Goal: Task Accomplishment & Management: Complete application form

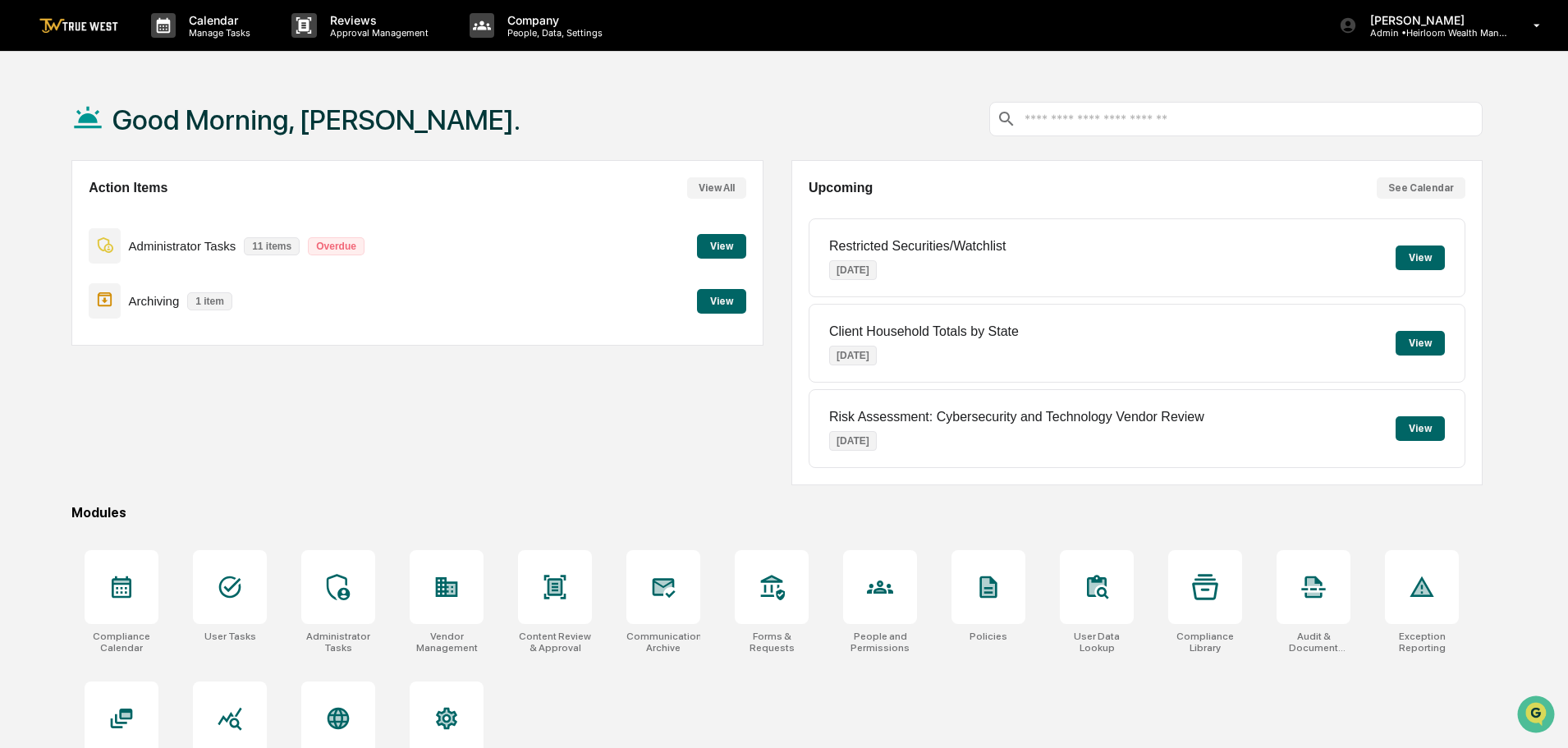
click at [719, 243] on button "View" at bounding box center [721, 247] width 49 height 25
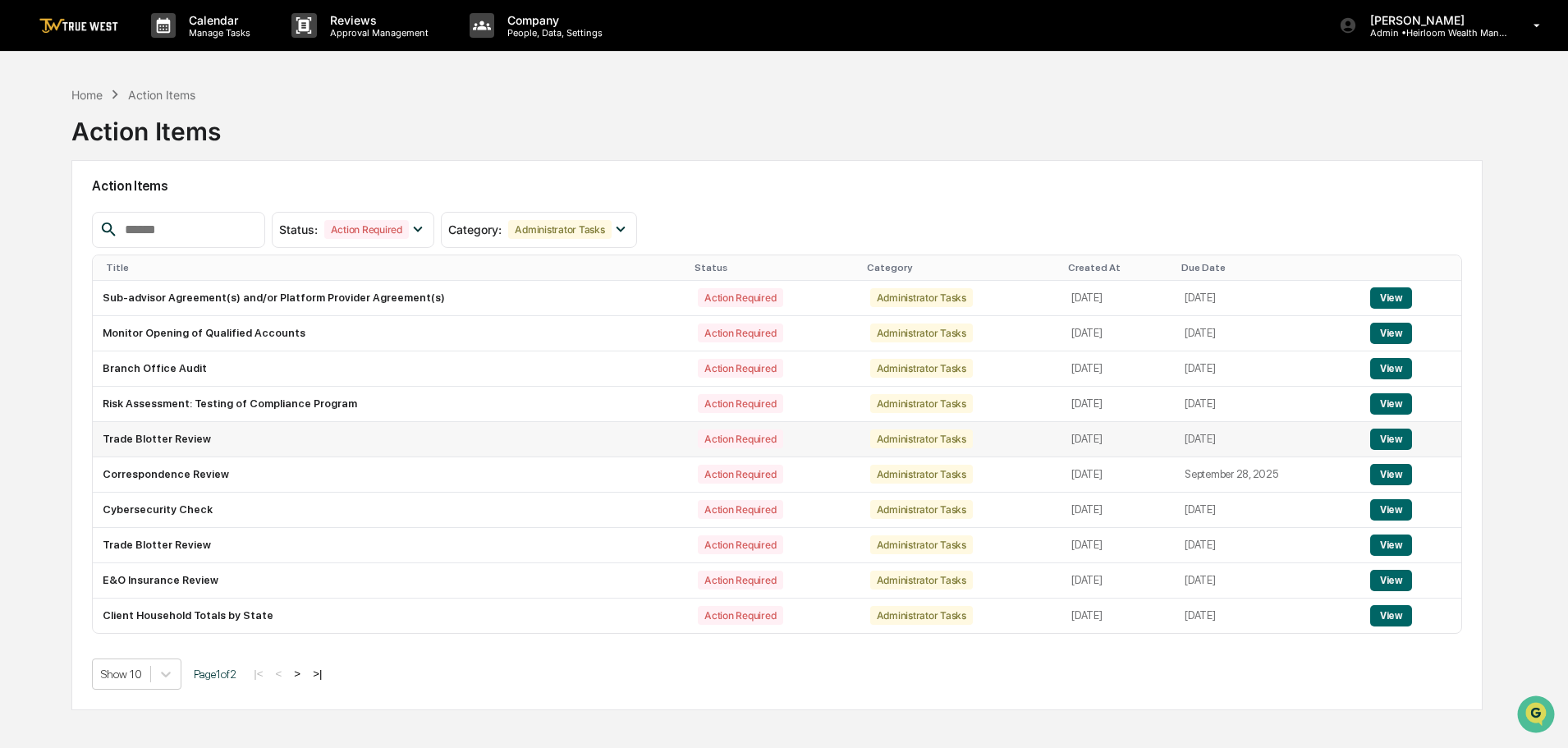
click at [1390, 439] on button "View" at bounding box center [1391, 440] width 42 height 22
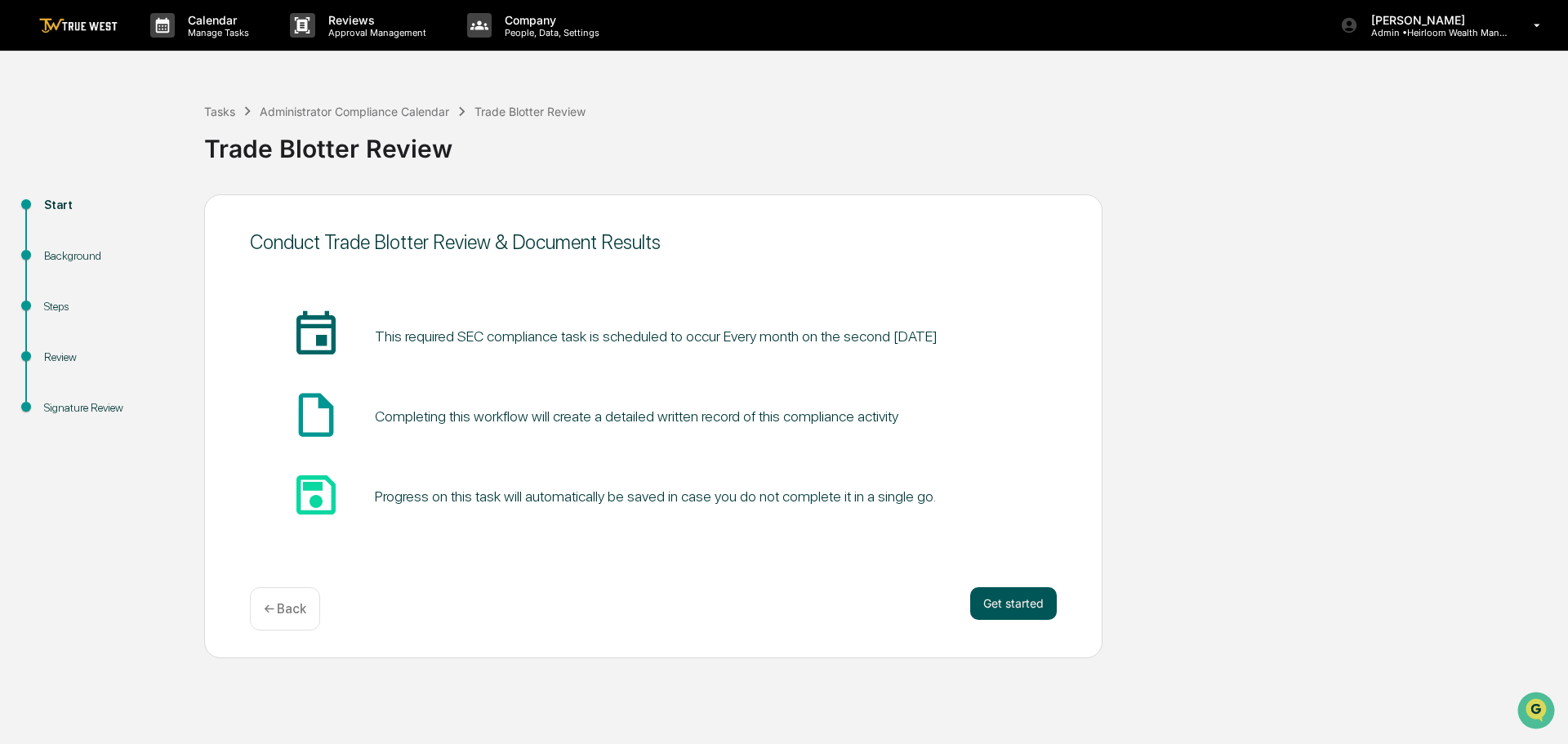
click at [1017, 603] on button "Get started" at bounding box center [1013, 603] width 87 height 33
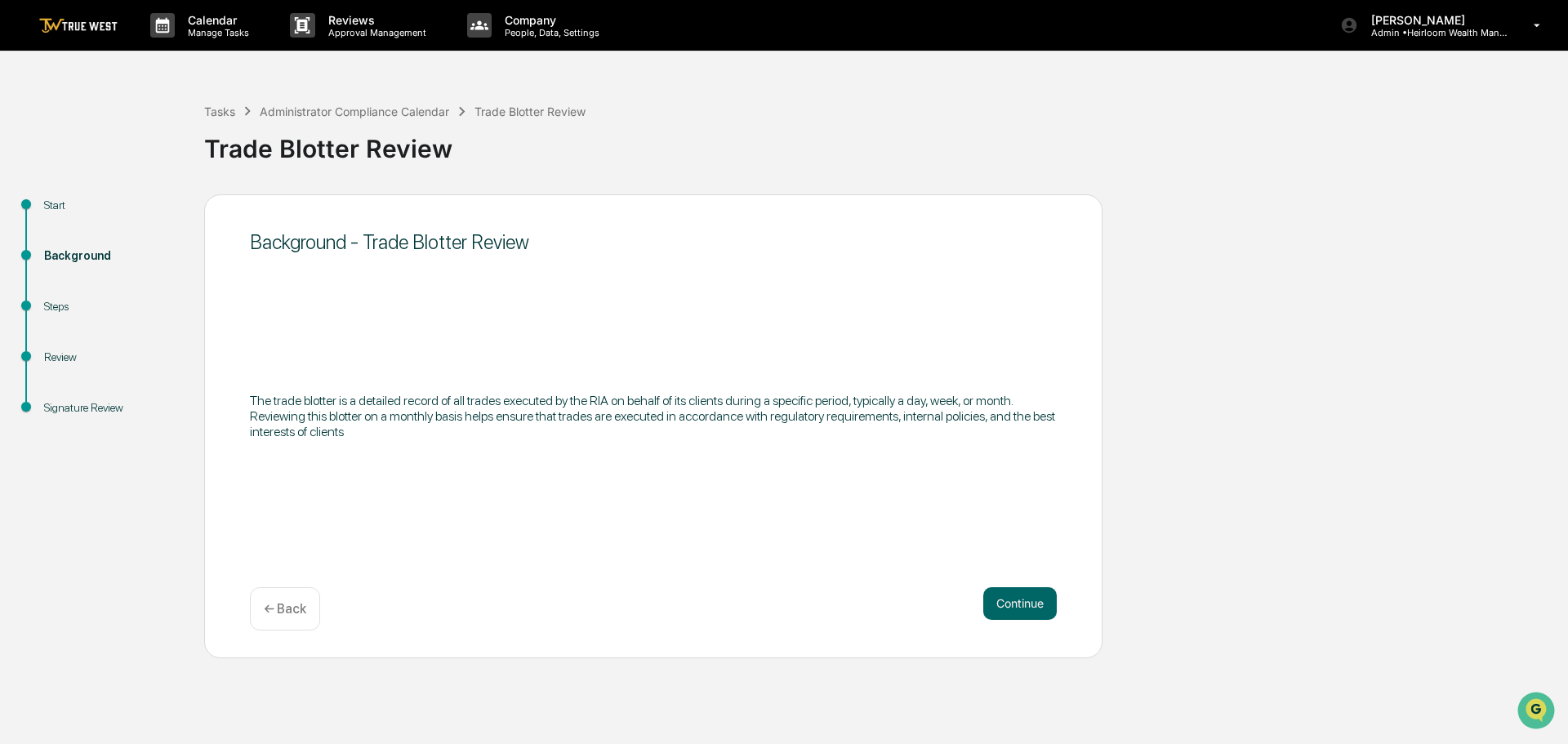
click at [1017, 603] on button "Continue" at bounding box center [1020, 603] width 74 height 33
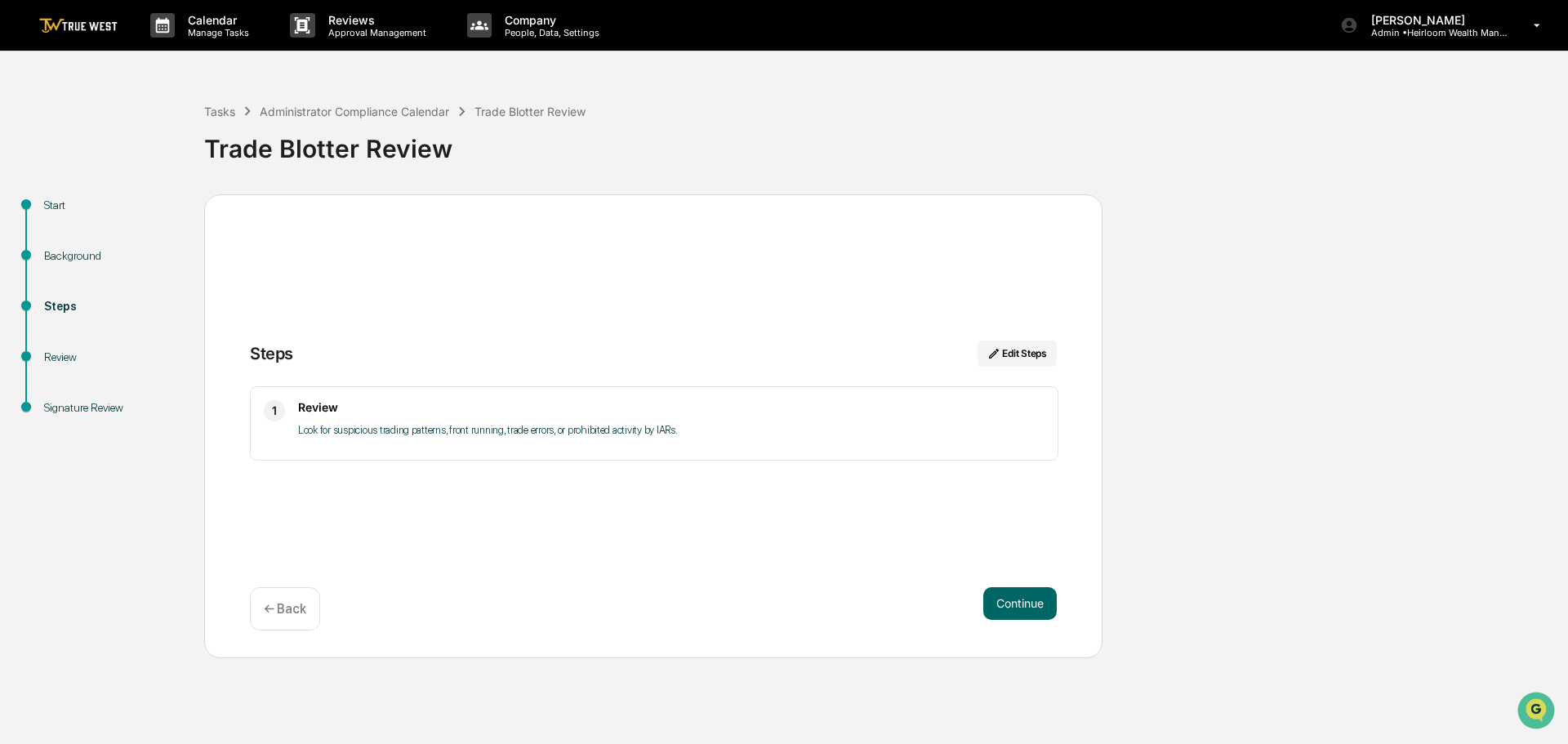
click at [1017, 603] on button "Continue" at bounding box center [1020, 603] width 74 height 33
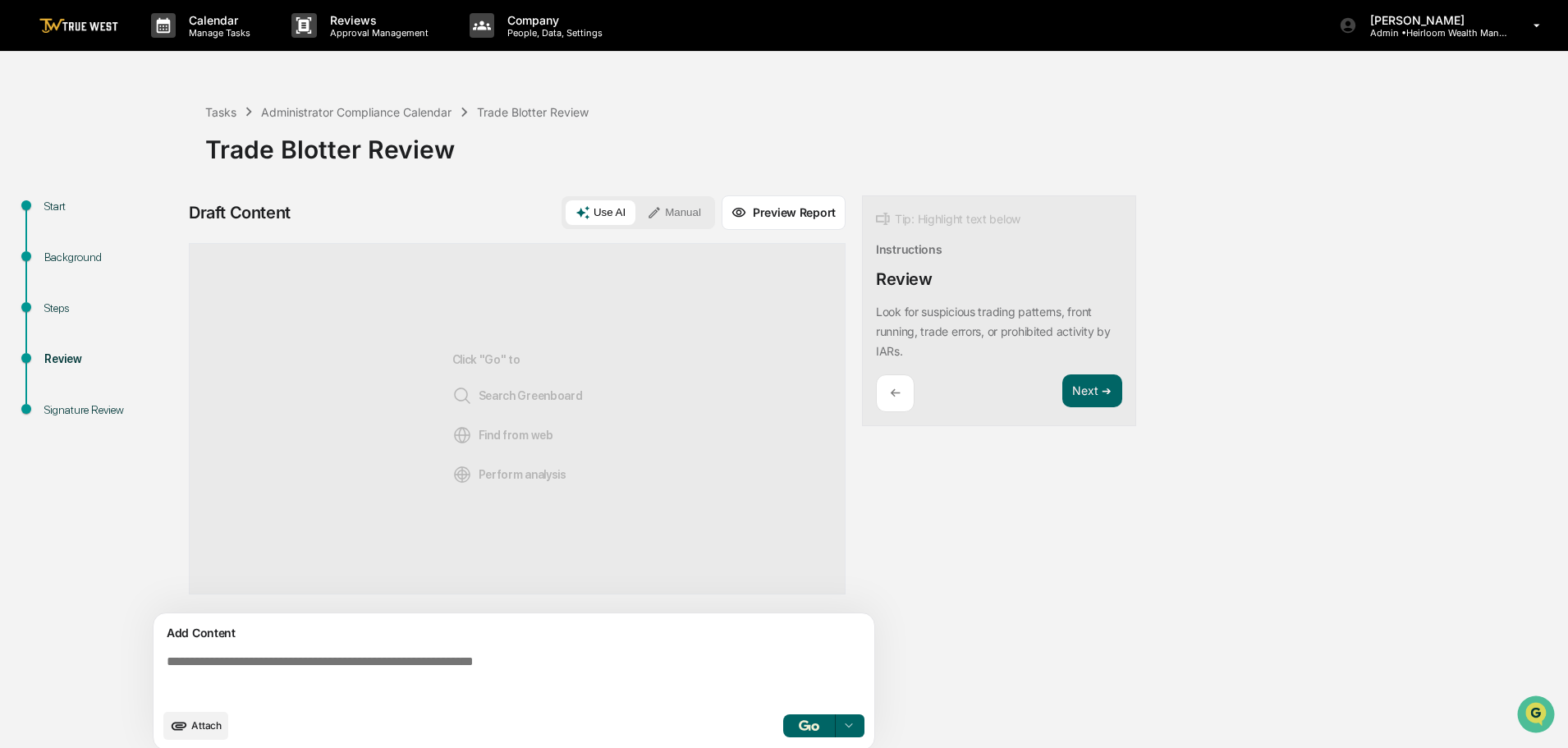
click at [681, 212] on button "Manual" at bounding box center [674, 213] width 74 height 25
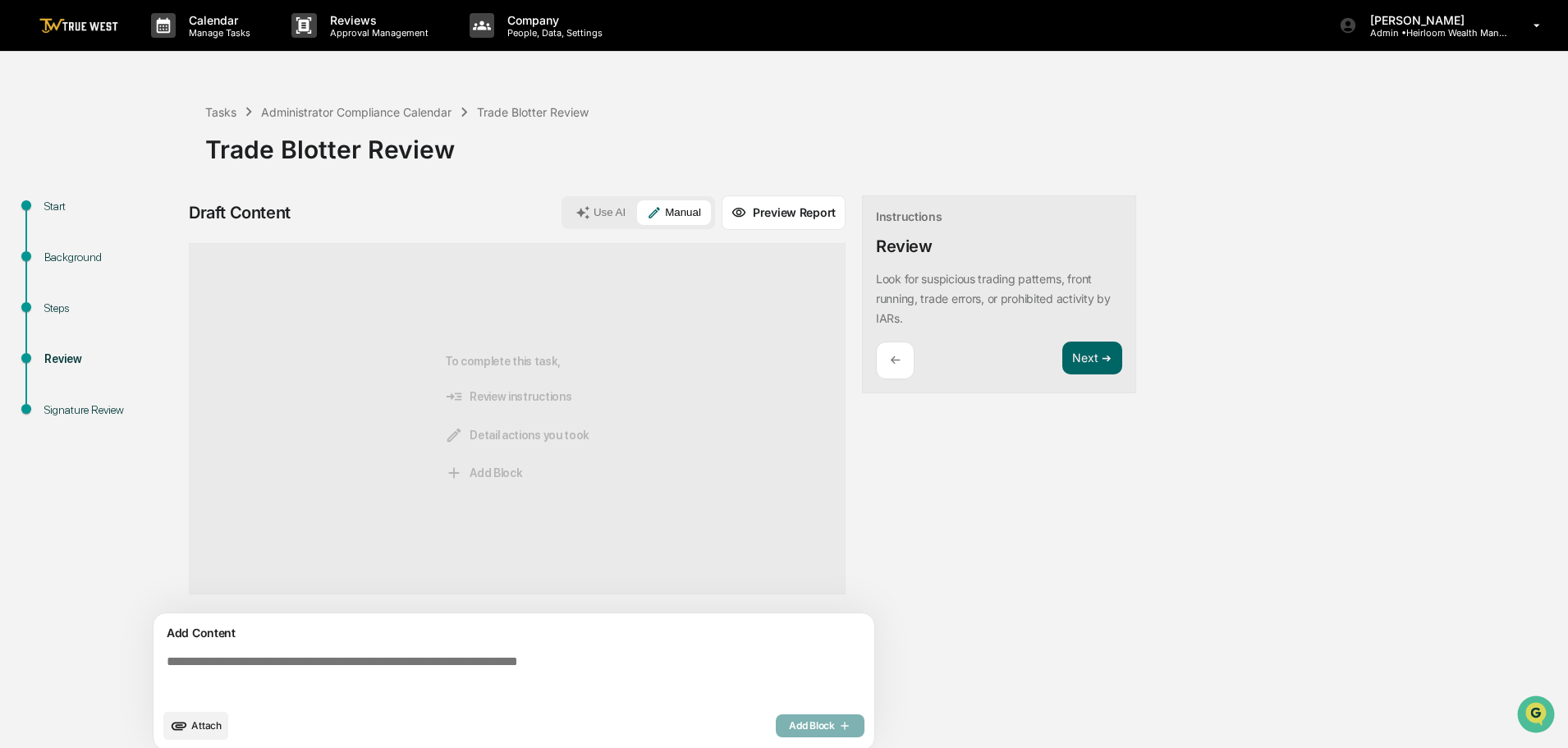
click at [273, 664] on textarea at bounding box center [518, 677] width 715 height 59
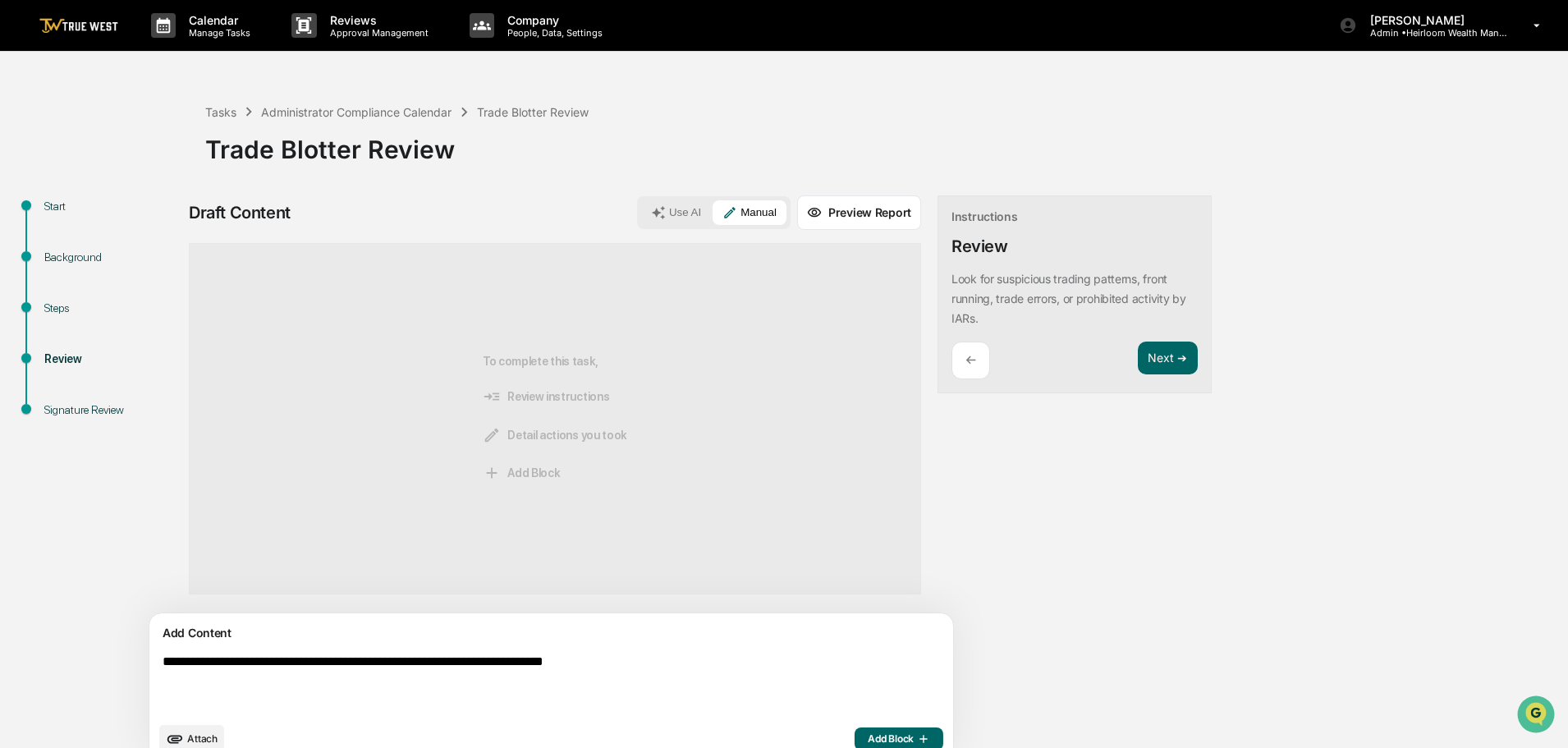
type textarea "**********"
click at [868, 739] on span "Add Block" at bounding box center [898, 739] width 62 height 13
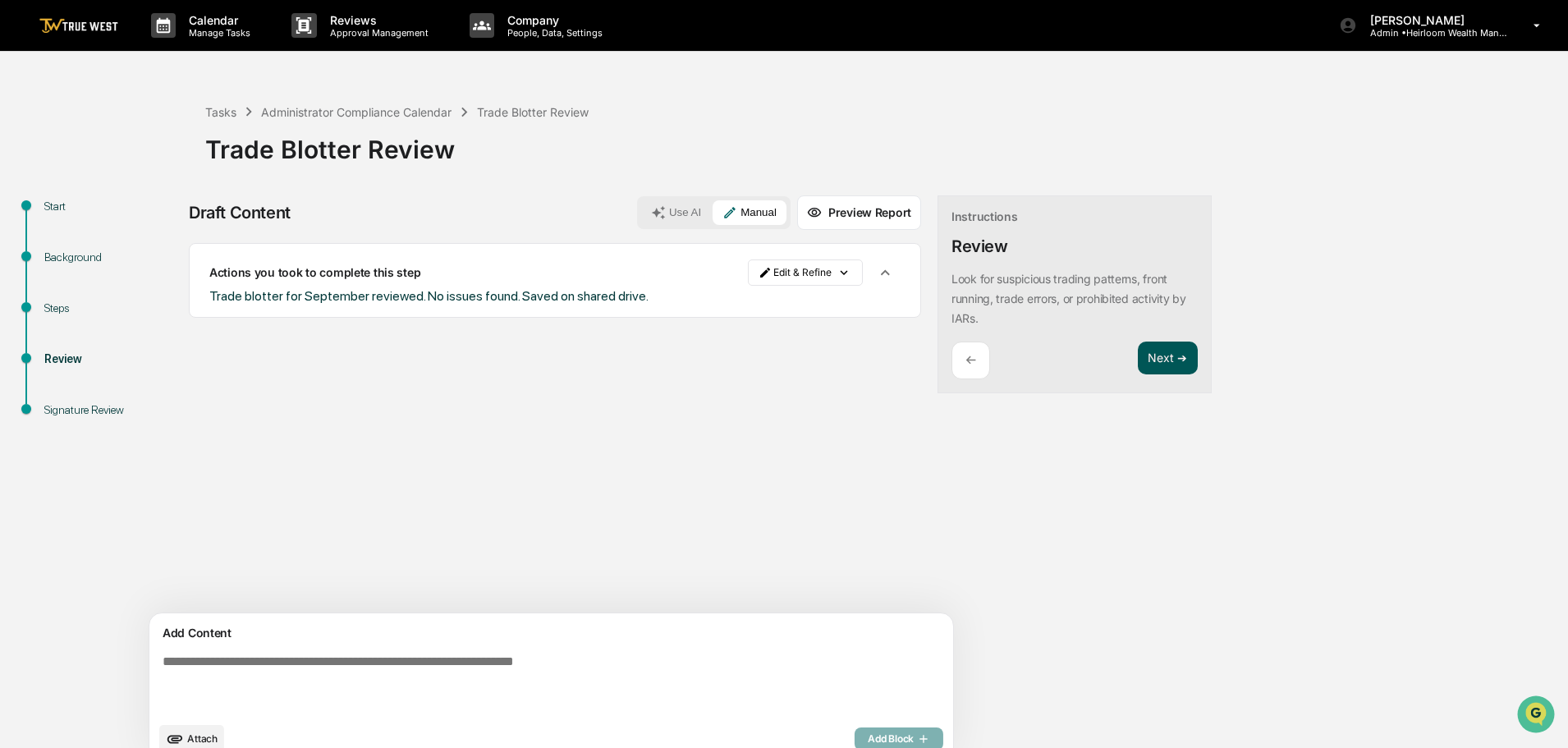
click at [1138, 347] on button "Next ➔" at bounding box center [1167, 358] width 60 height 34
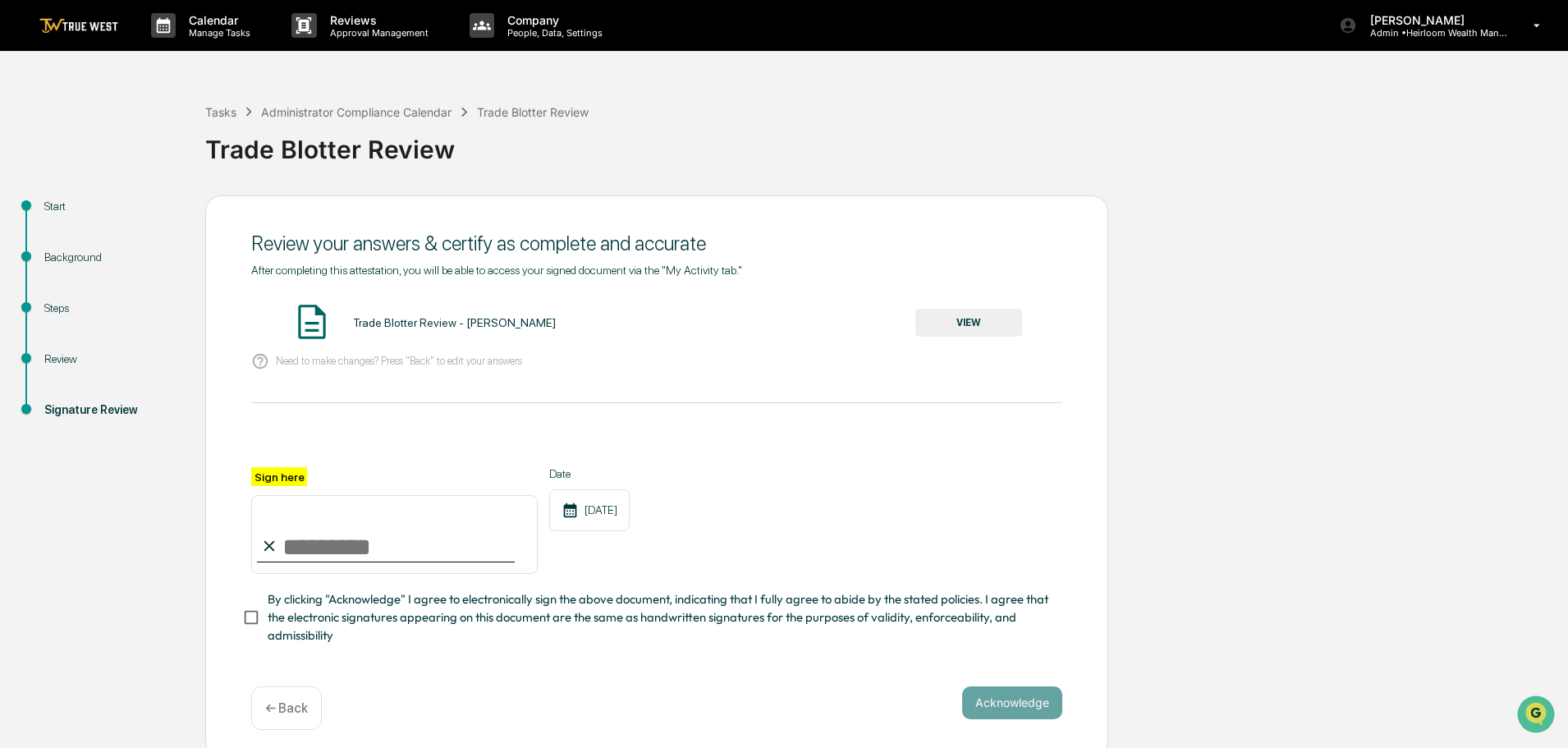
click at [948, 316] on button "VIEW" at bounding box center [969, 323] width 106 height 28
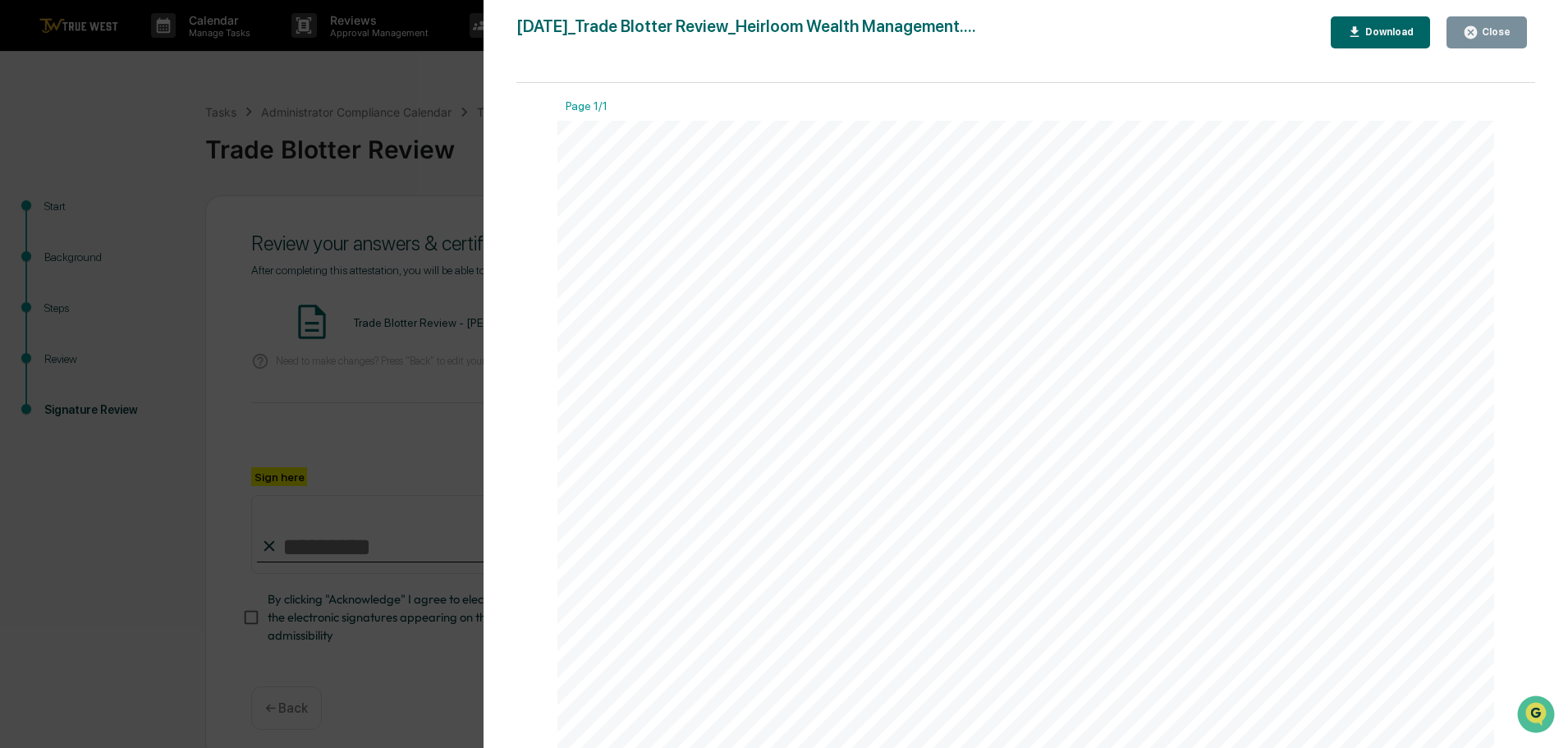
click at [1495, 30] on div "Close" at bounding box center [1495, 32] width 32 height 12
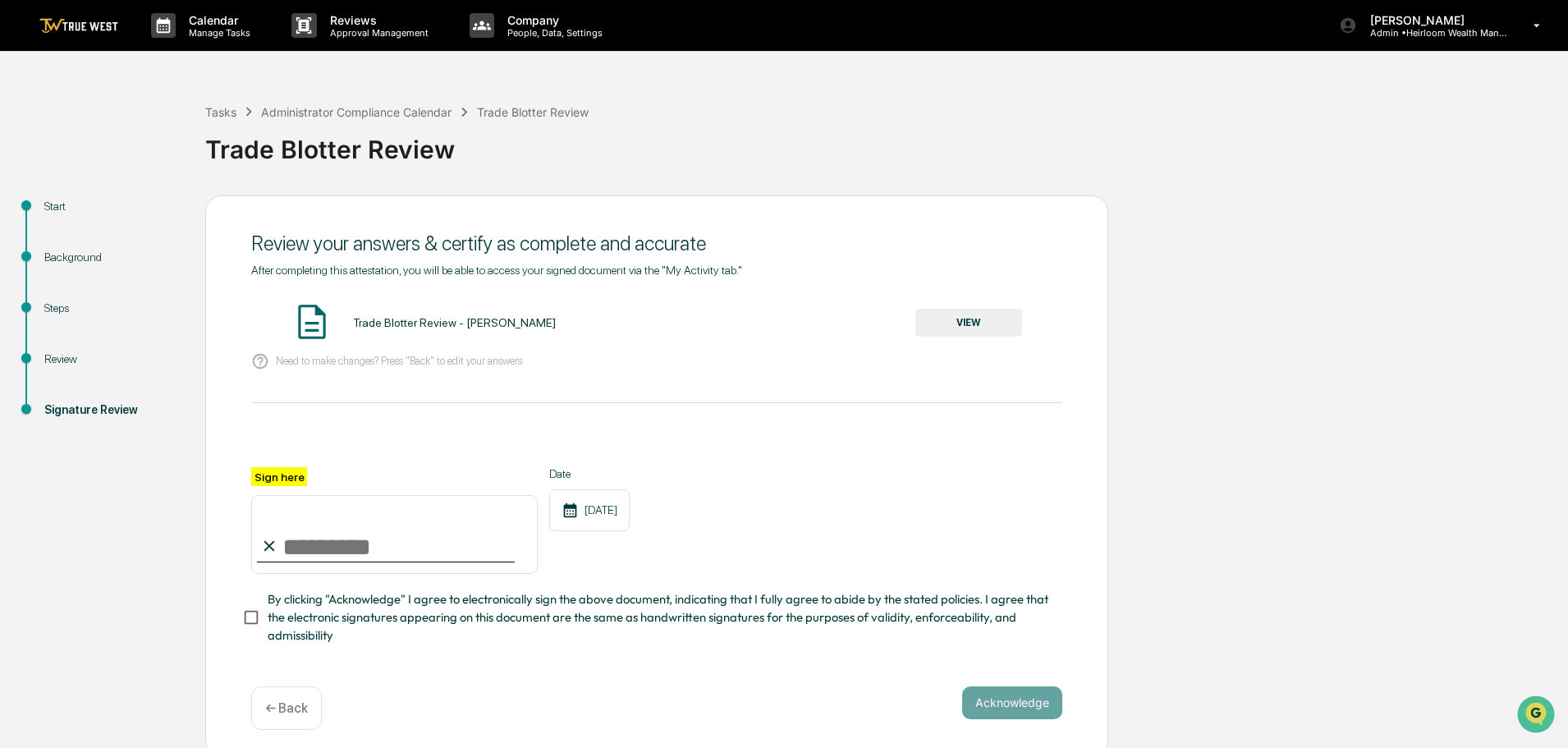
click at [379, 549] on input "Sign here" at bounding box center [394, 534] width 287 height 79
type input "**********"
click at [1028, 706] on button "Acknowledge" at bounding box center [1012, 703] width 101 height 33
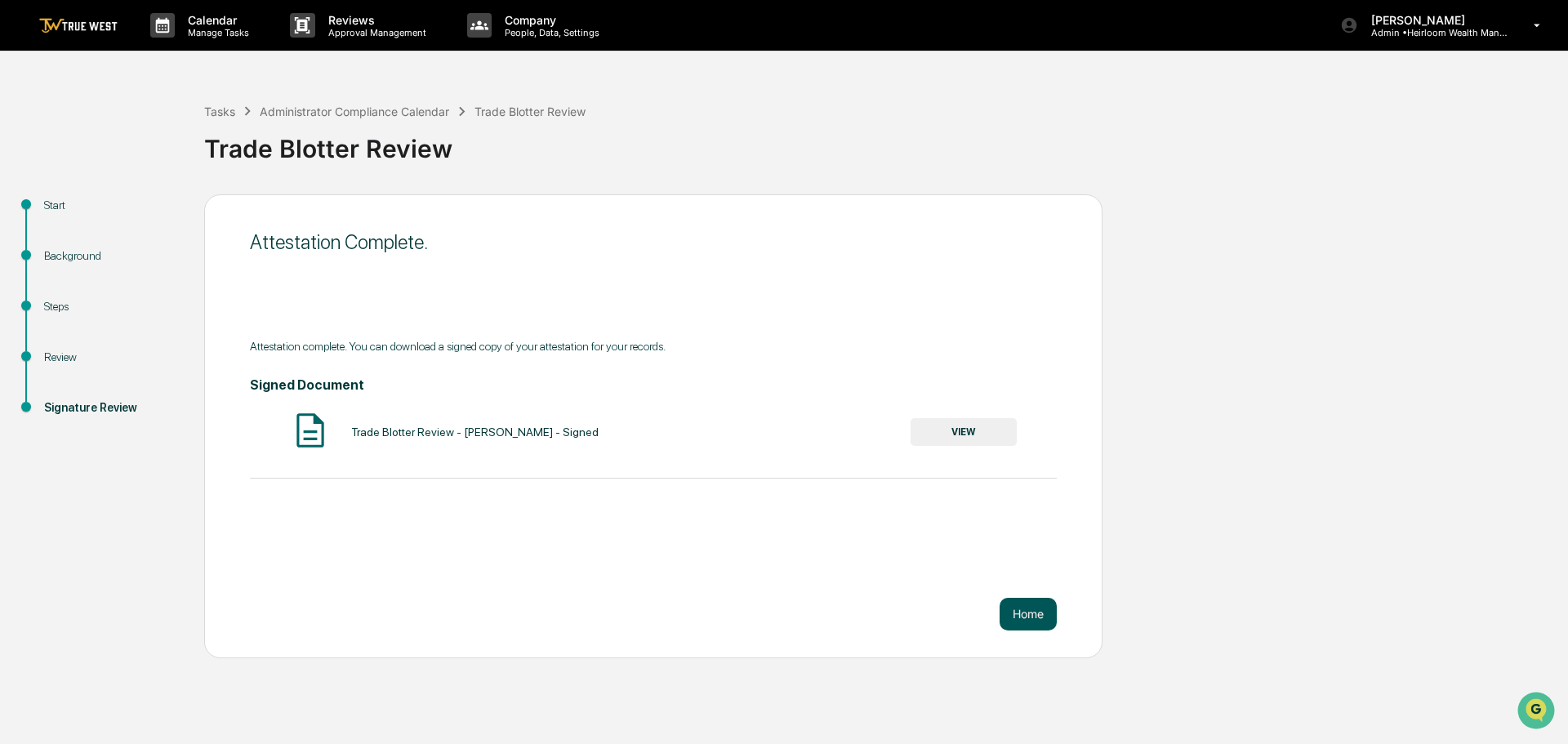
click at [1027, 607] on button "Home" at bounding box center [1027, 614] width 57 height 33
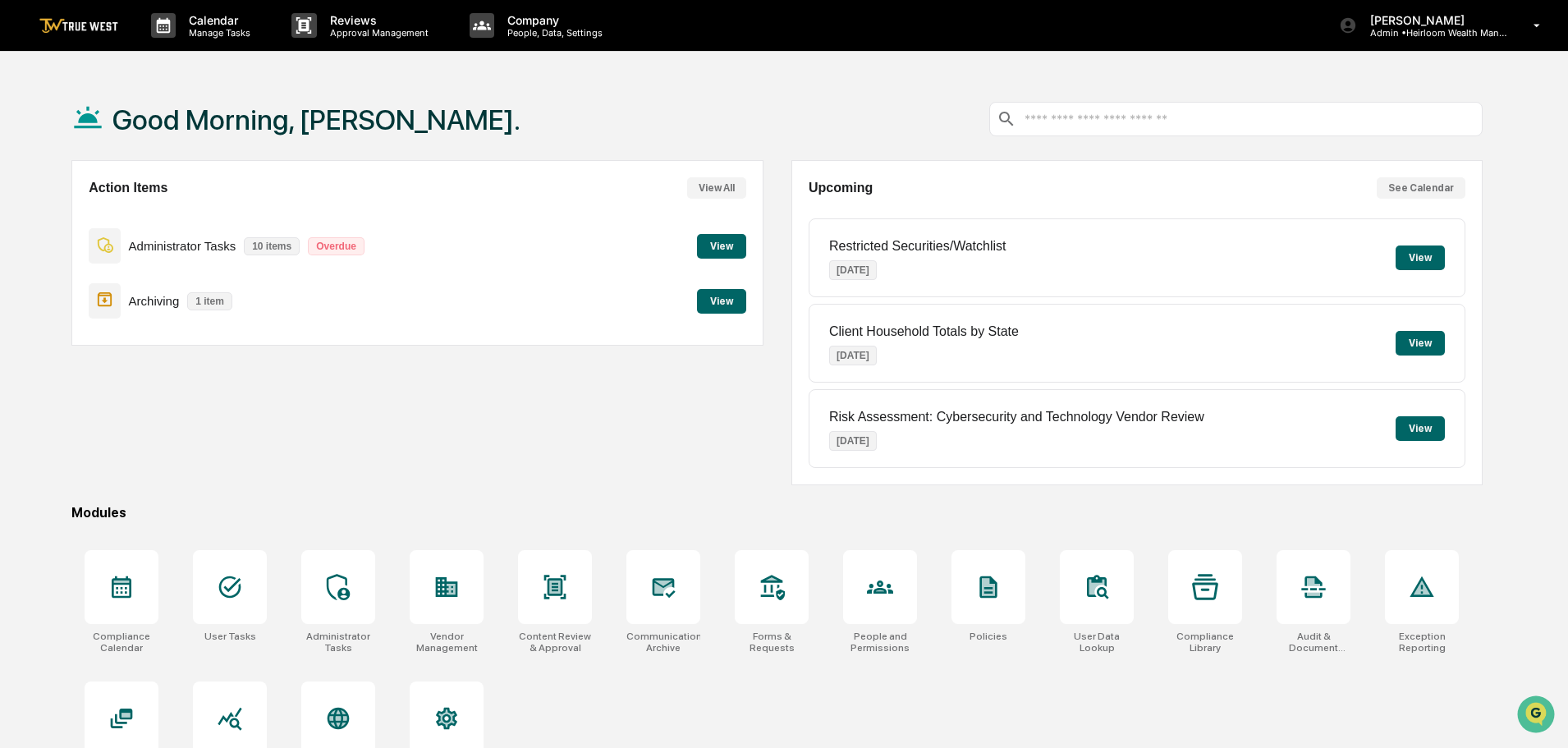
click at [720, 247] on button "View" at bounding box center [721, 247] width 49 height 25
